Goal: Task Accomplishment & Management: Manage account settings

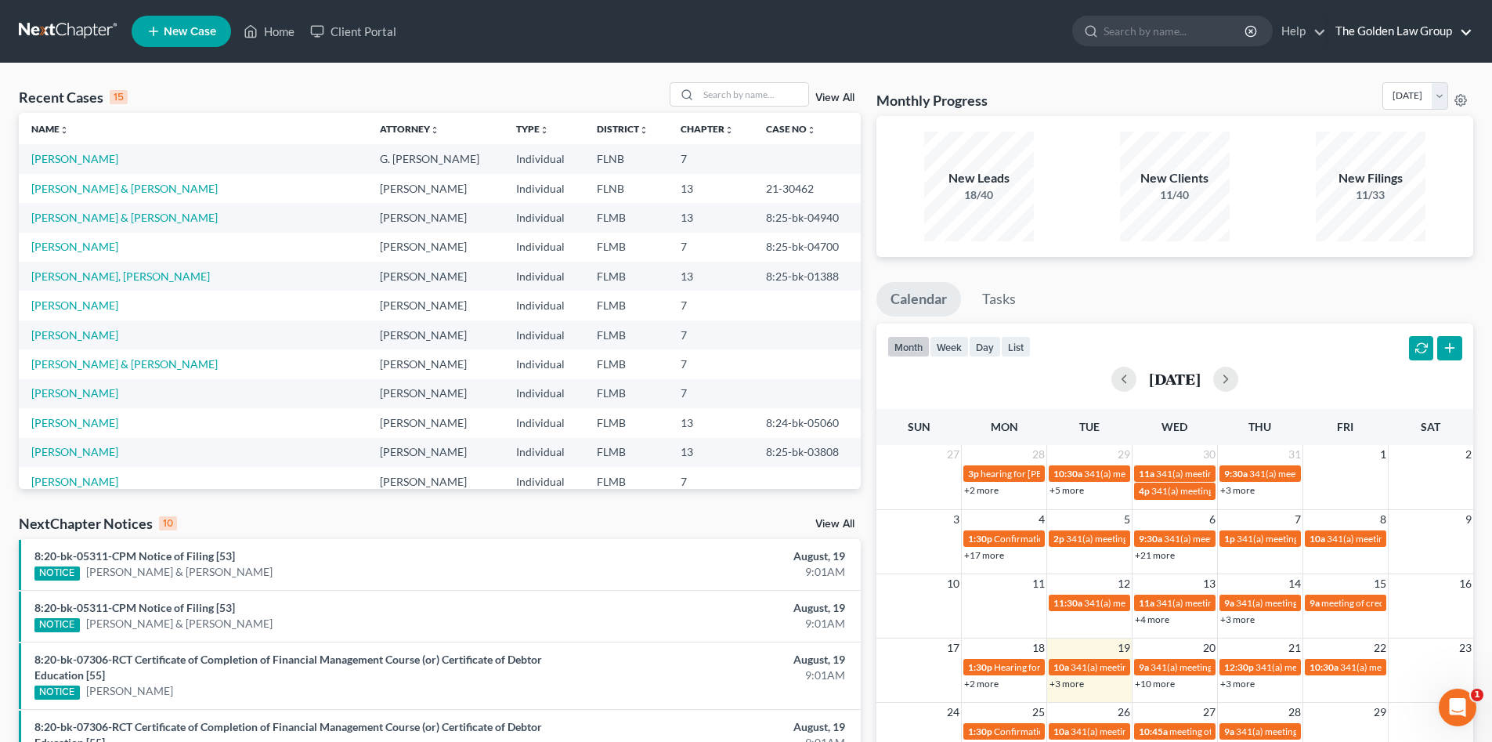
click at [1399, 28] on link "The Golden Law Group" at bounding box center [1400, 31] width 145 height 28
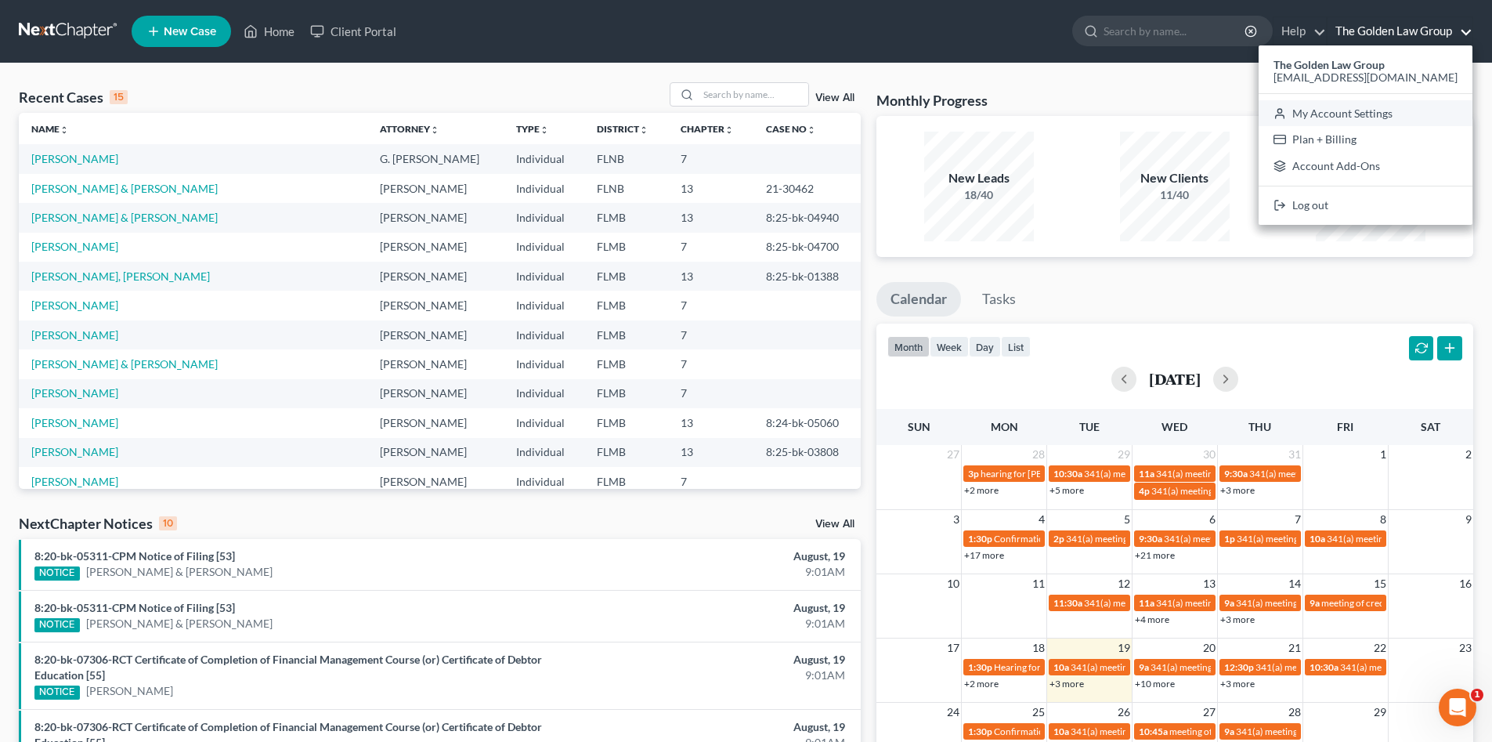
click at [1381, 118] on link "My Account Settings" at bounding box center [1366, 113] width 214 height 27
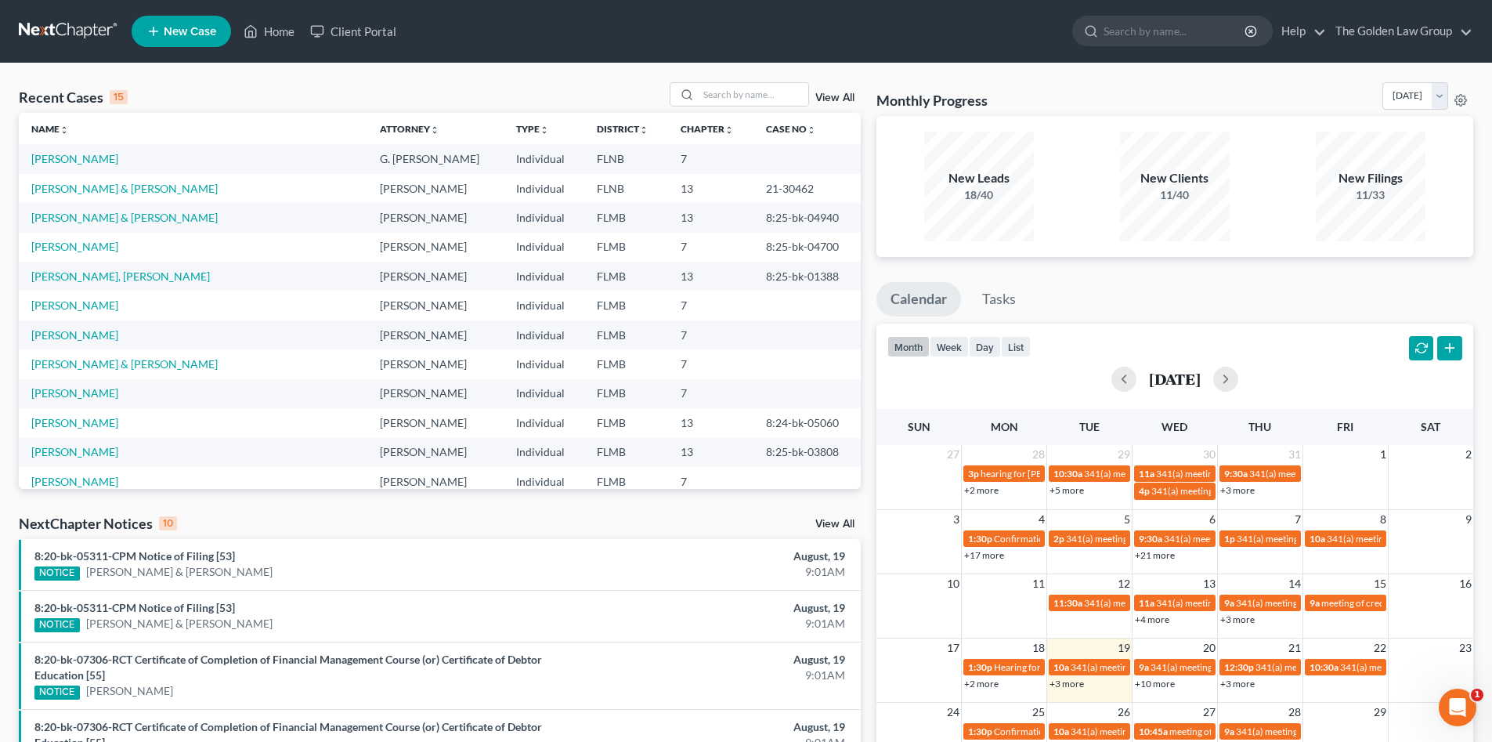
select select "15"
select select "24"
select select "9"
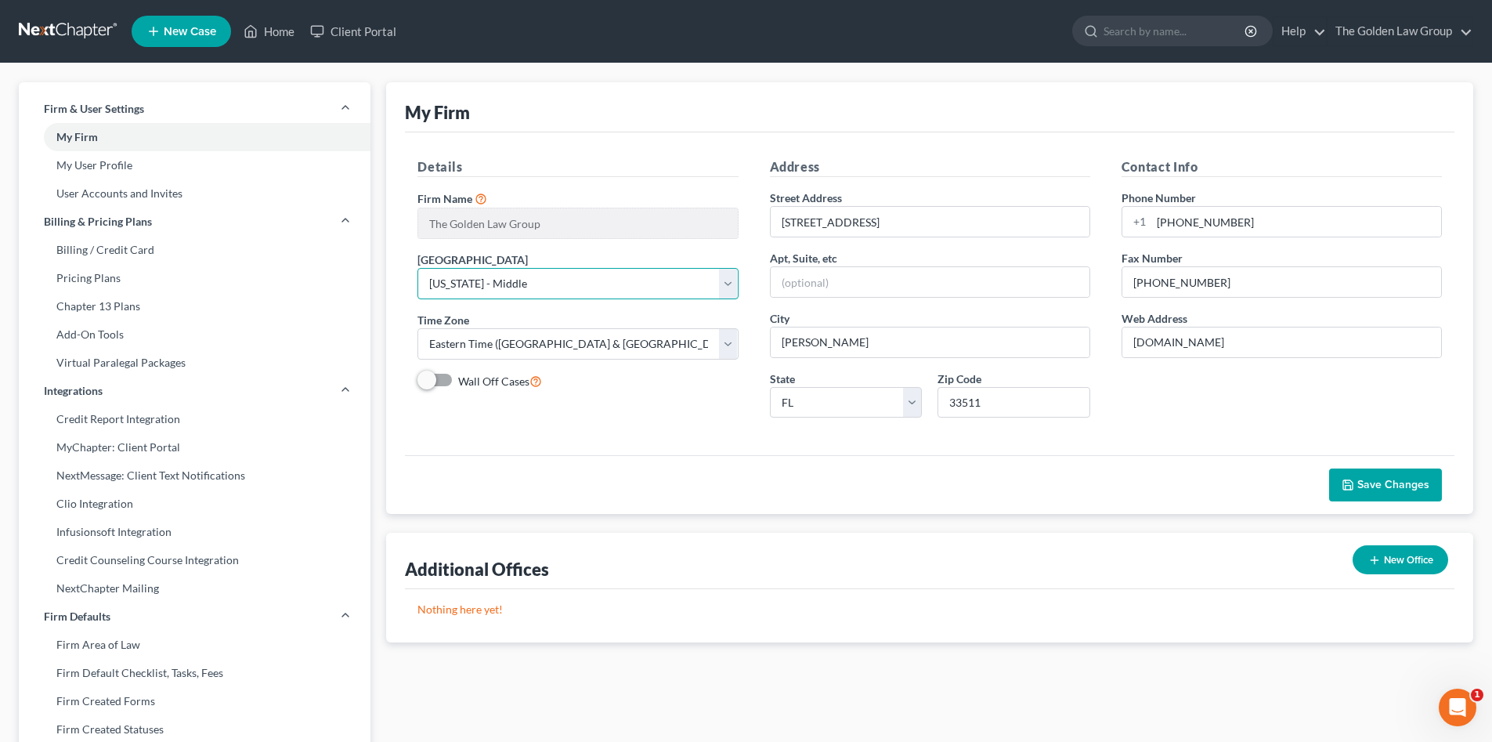
click at [581, 287] on select "Select Alabama - Middle Alabama - Northern Alabama - Southern Alaska Arizona Ar…" at bounding box center [578, 283] width 320 height 31
select select "16"
click at [418, 268] on select "Select Alabama - Middle Alabama - Northern Alabama - Southern Alaska Arizona Ar…" at bounding box center [578, 283] width 320 height 31
click at [1393, 486] on span "Save Changes" at bounding box center [1394, 484] width 72 height 13
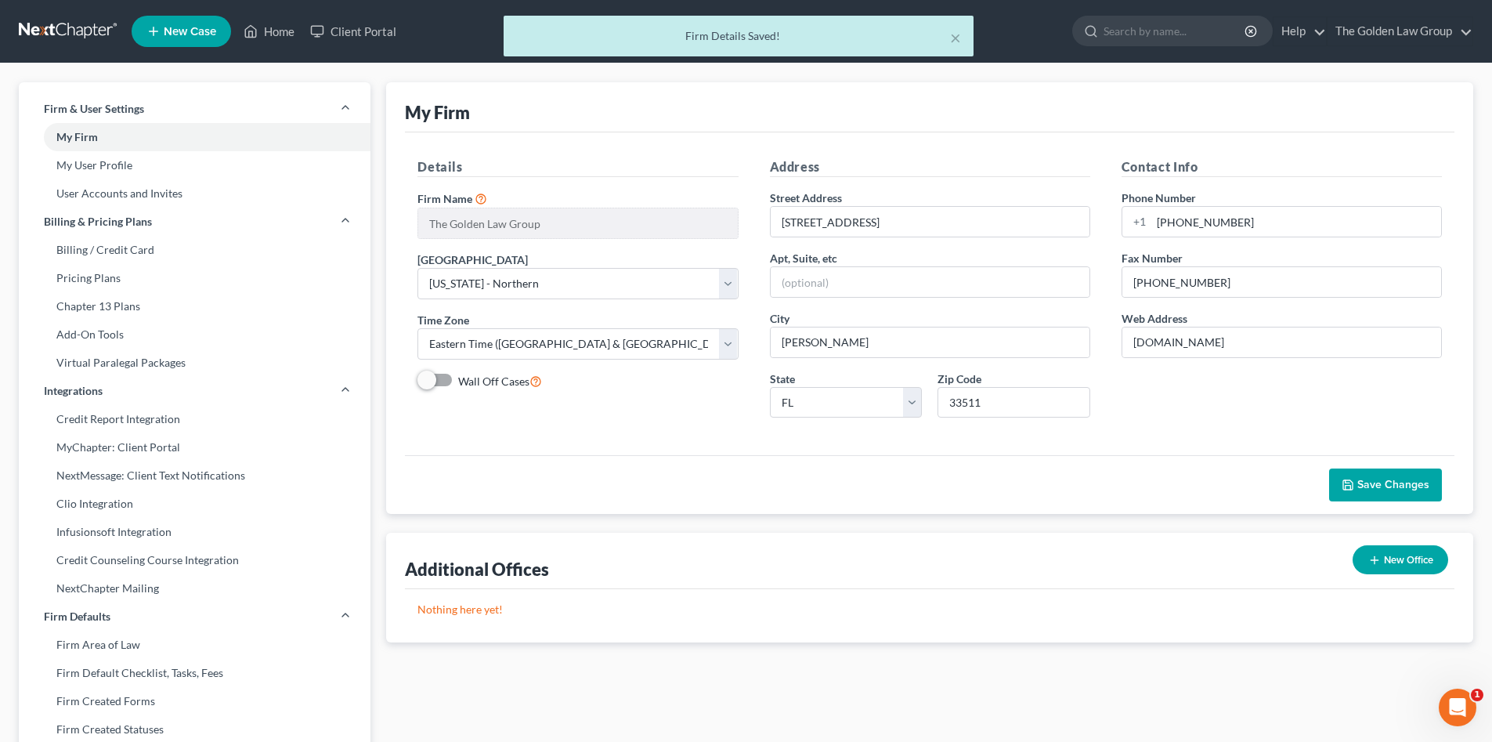
click at [1416, 34] on div "× Firm Details Saved!" at bounding box center [738, 40] width 1492 height 49
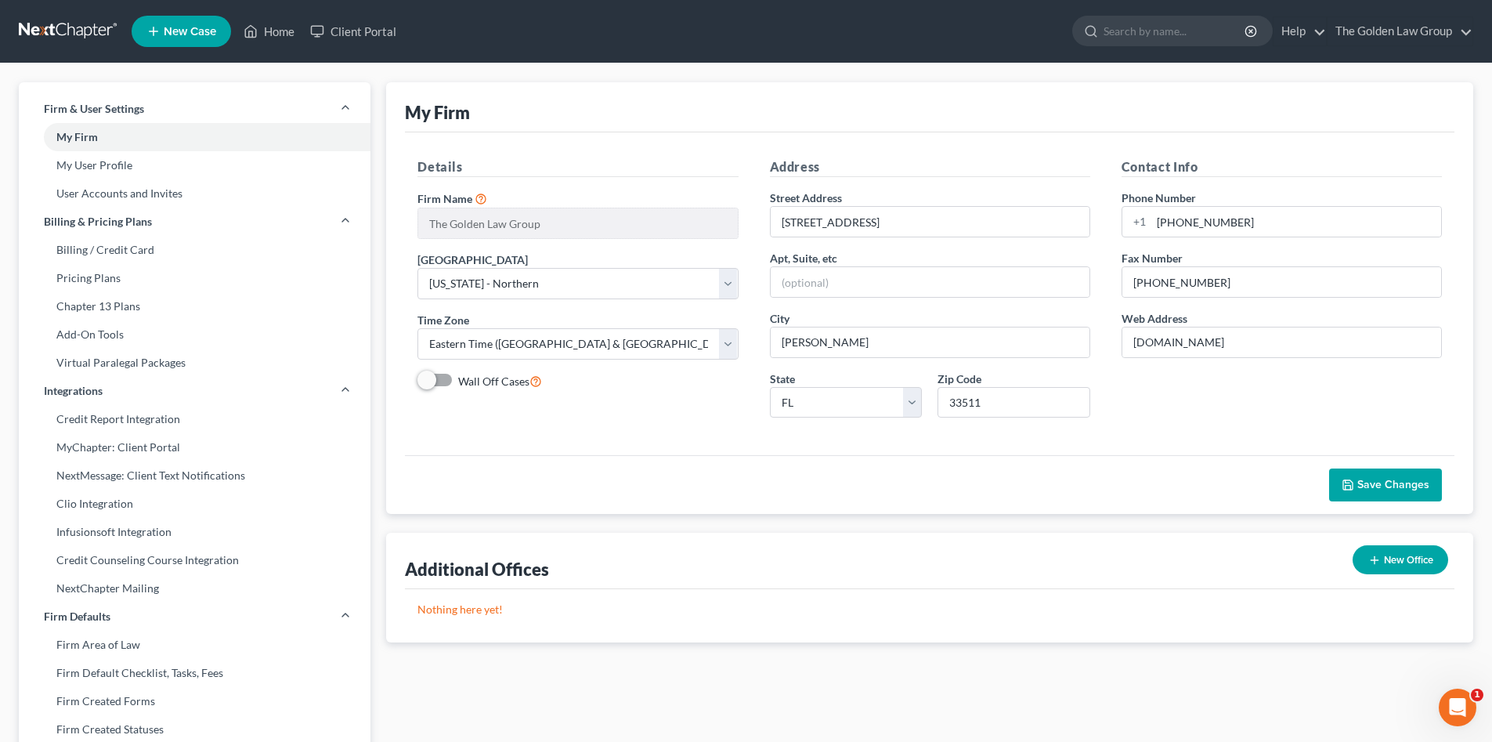
click at [957, 38] on ul "New Case Home Client Portal - No Result - See all results Or Press Enter... Hel…" at bounding box center [803, 31] width 1342 height 41
click at [1372, 31] on link "The Golden Law Group" at bounding box center [1400, 31] width 145 height 28
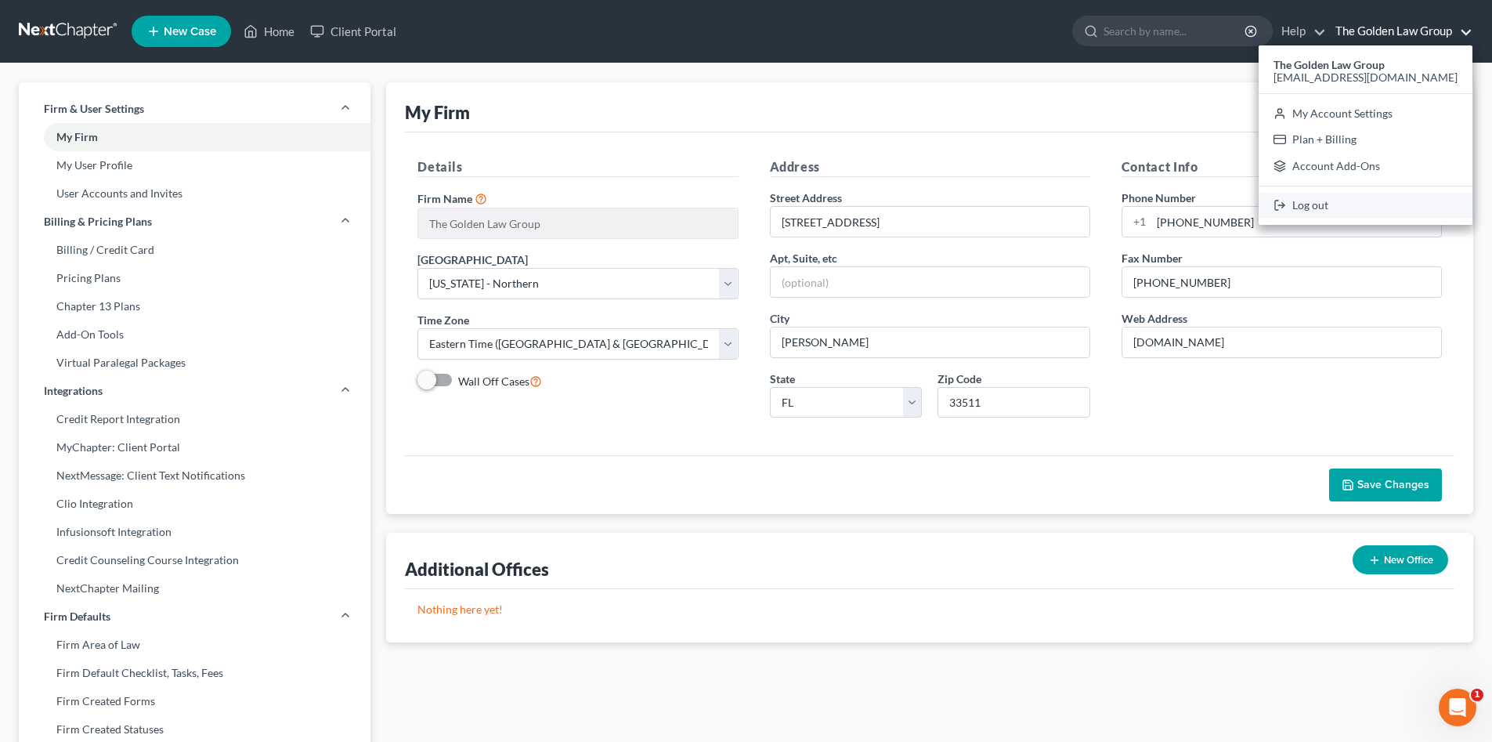
click at [1373, 204] on link "Log out" at bounding box center [1366, 206] width 214 height 27
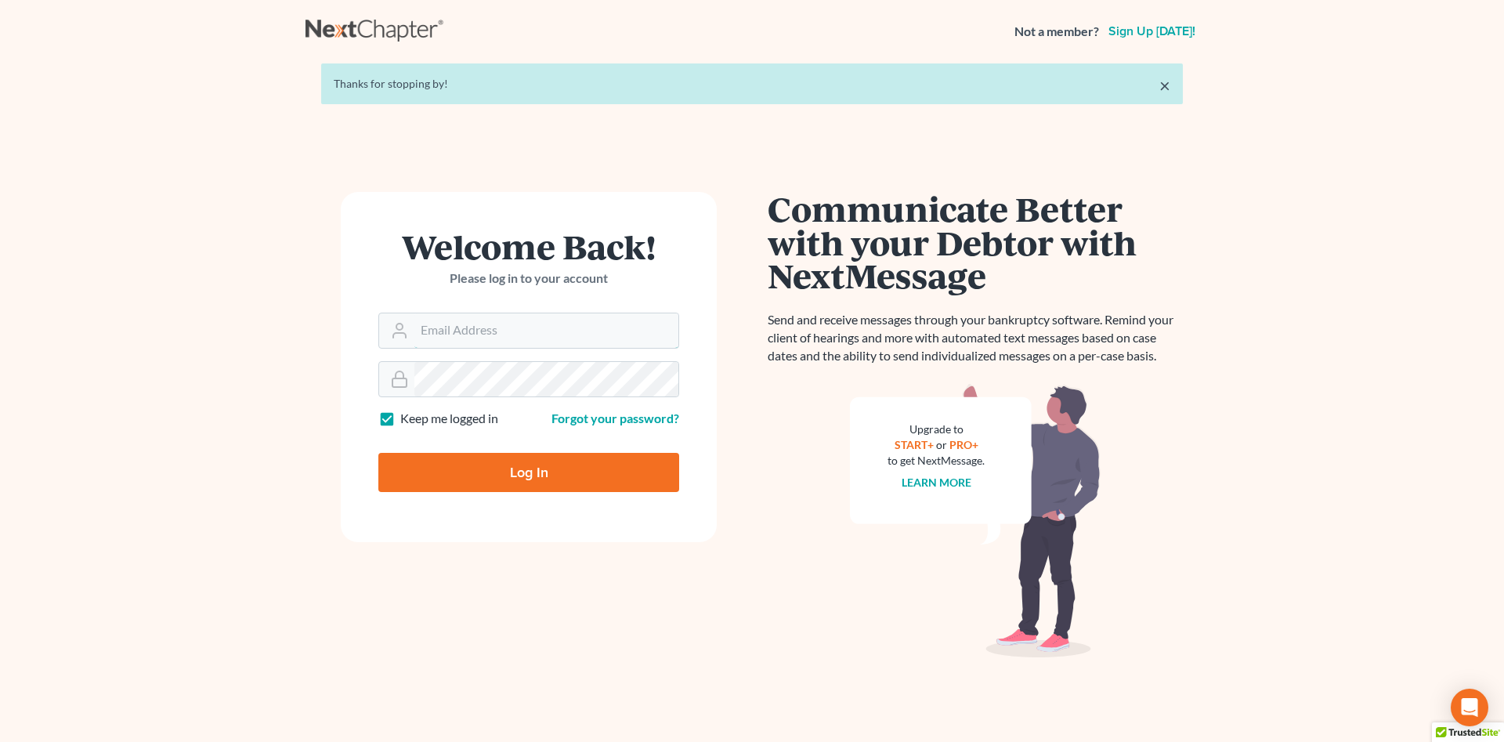
type input "[EMAIL_ADDRESS][DOMAIN_NAME]"
click at [541, 459] on input "Log In" at bounding box center [528, 472] width 301 height 39
type input "Thinking..."
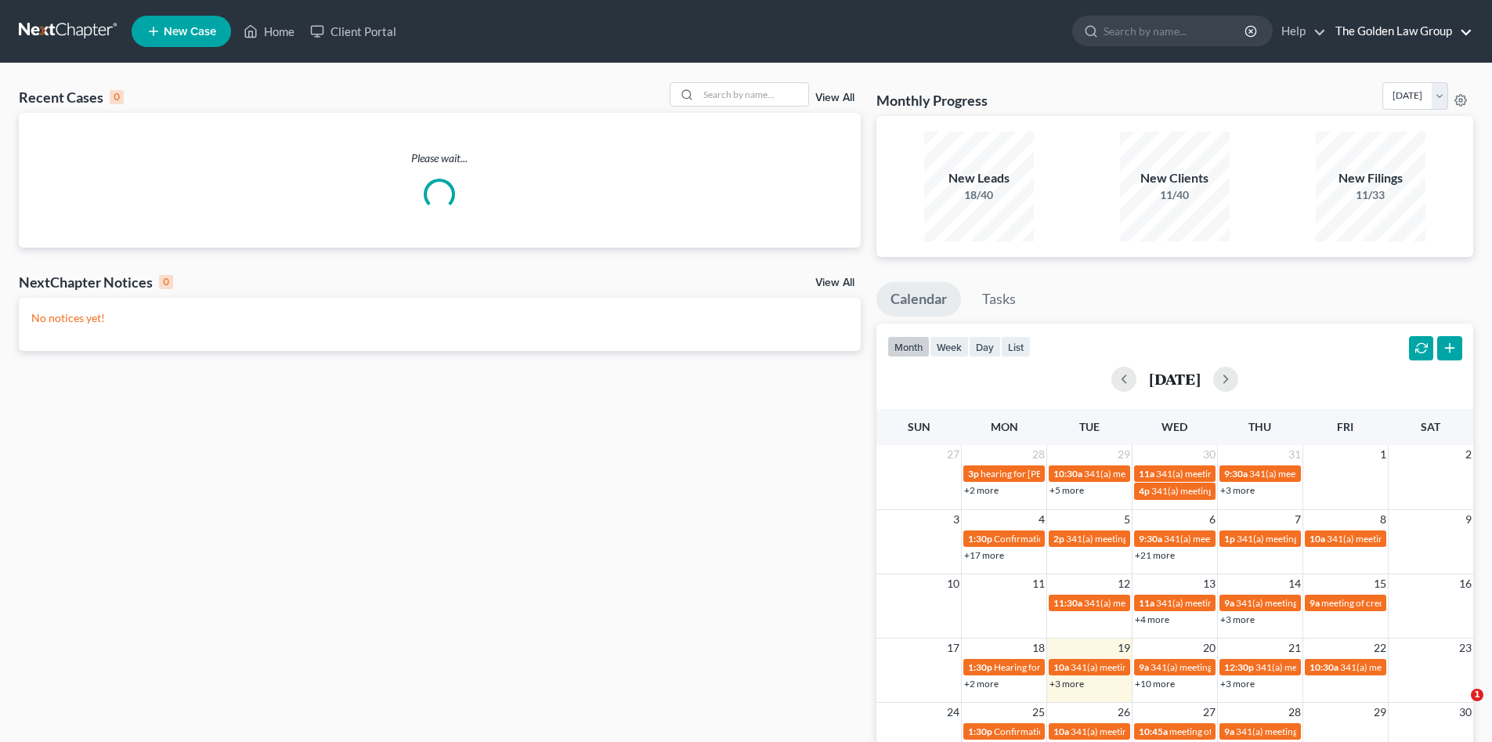
click at [1398, 31] on link "The Golden Law Group" at bounding box center [1400, 31] width 145 height 28
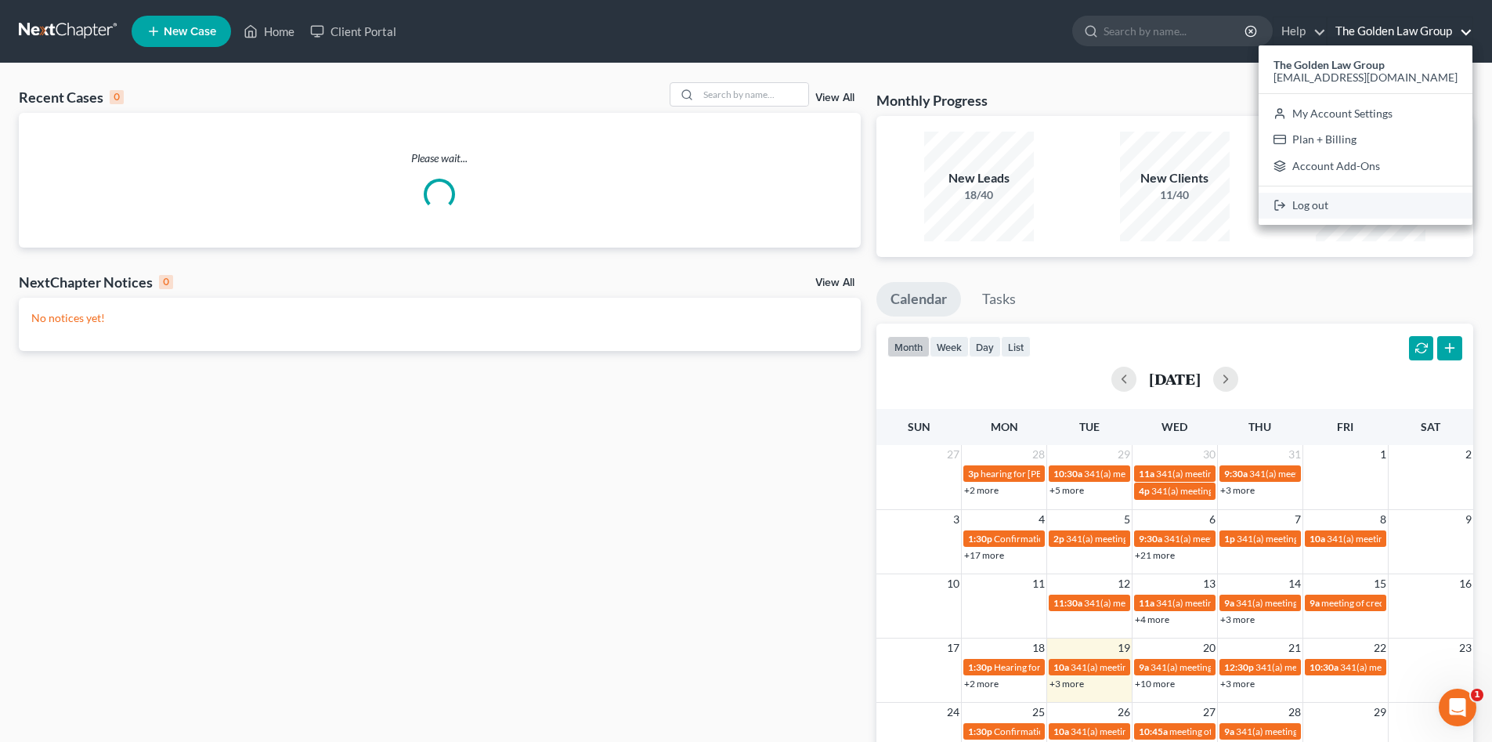
click at [1369, 209] on link "Log out" at bounding box center [1366, 206] width 214 height 27
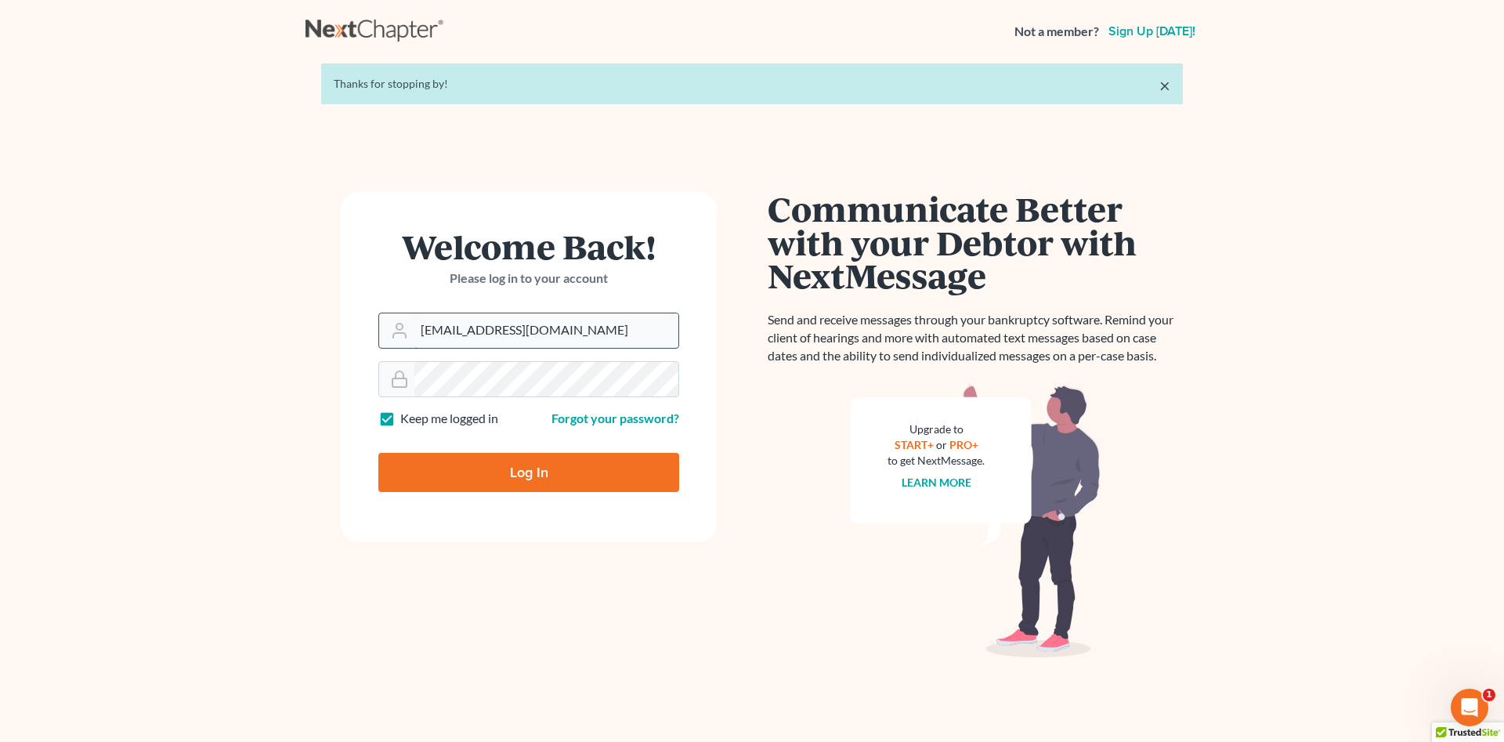
click at [517, 337] on input "[EMAIL_ADDRESS][DOMAIN_NAME]" at bounding box center [546, 330] width 264 height 34
type input "jennifer@brandonlawyer.com"
click at [500, 468] on input "Log In" at bounding box center [528, 472] width 301 height 39
type input "Thinking..."
